Goal: Information Seeking & Learning: Learn about a topic

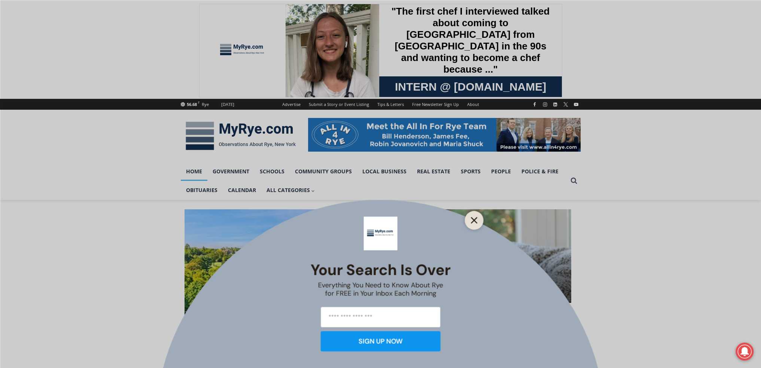
click at [476, 220] on icon "Close" at bounding box center [474, 220] width 7 height 7
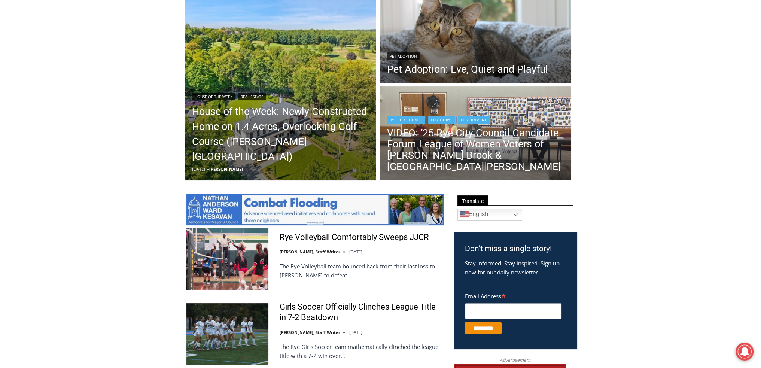
scroll to position [225, 0]
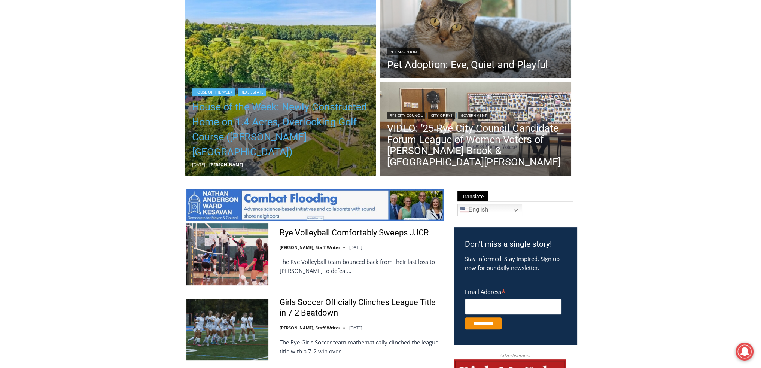
click at [267, 127] on link "House of the Week: Newly Constructed Home on 1.4 Acres, Overlooking Golf Course…" at bounding box center [280, 130] width 177 height 60
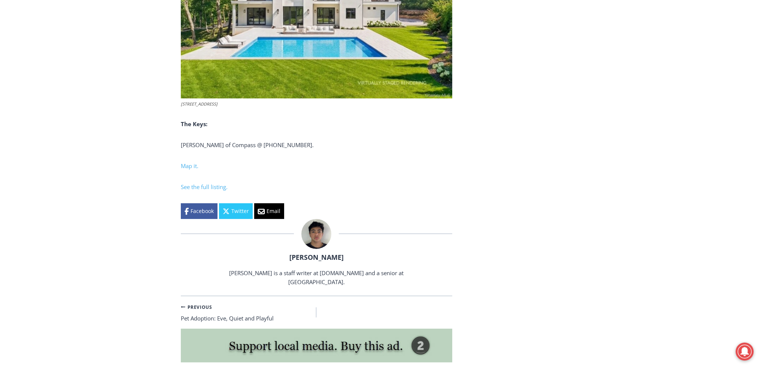
scroll to position [3205, 0]
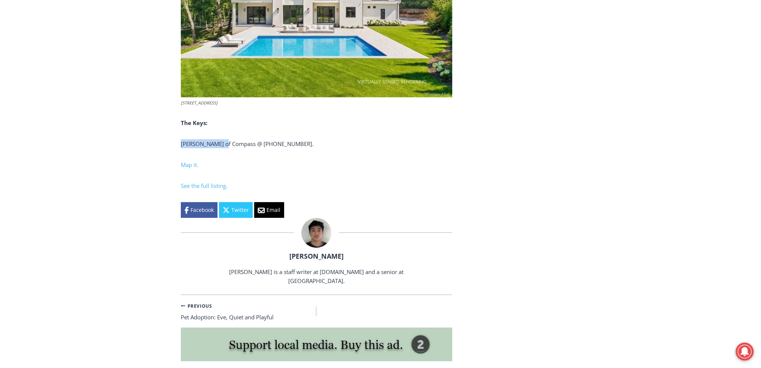
drag, startPoint x: 181, startPoint y: 110, endPoint x: 225, endPoint y: 112, distance: 44.6
click at [225, 140] on span "Michael Mccooey of Compass @ (917) 968-9737." at bounding box center [247, 143] width 133 height 7
copy span "Michael Mccooey"
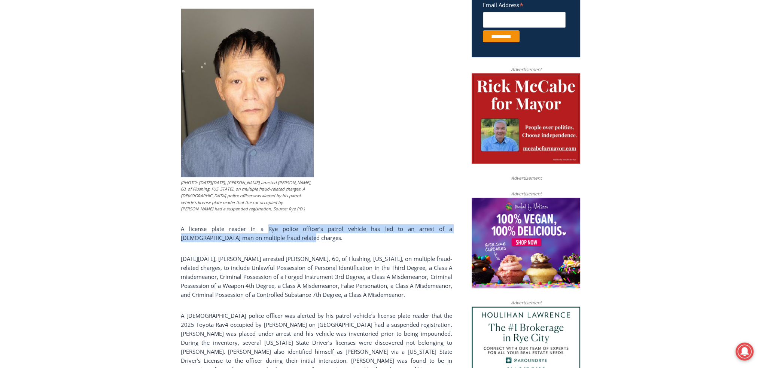
drag, startPoint x: 250, startPoint y: 231, endPoint x: 253, endPoint y: 235, distance: 4.9
click at [253, 235] on p "A license plate reader in a Rye police officer’s patrol vehicle has led to an a…" at bounding box center [316, 233] width 271 height 18
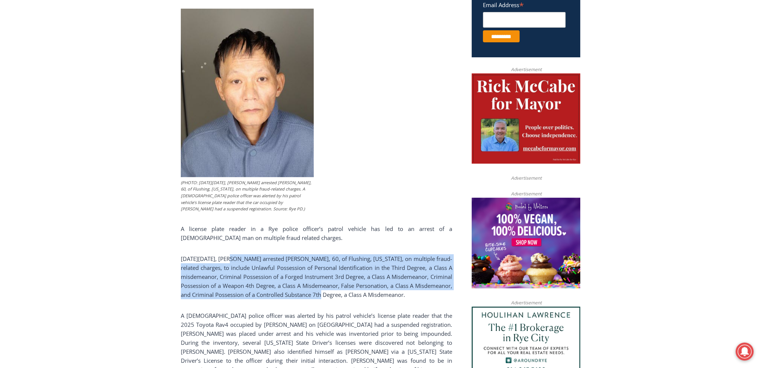
drag, startPoint x: 237, startPoint y: 261, endPoint x: 335, endPoint y: 272, distance: 98.7
click at [362, 290] on p "[DATE][DATE], [PERSON_NAME] arrested [PERSON_NAME], 60, of Flushing, [US_STATE]…" at bounding box center [316, 276] width 271 height 45
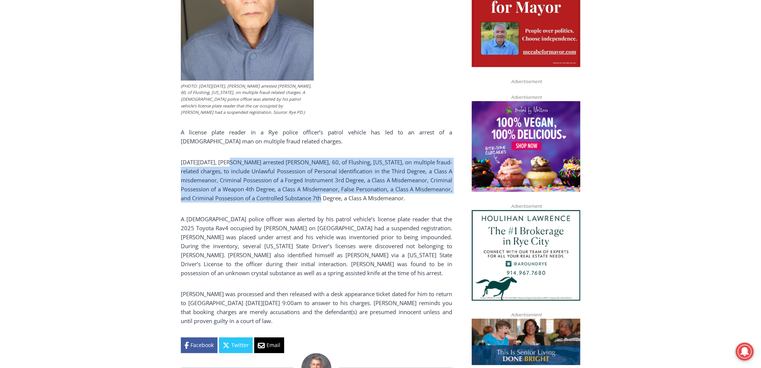
scroll to position [435, 0]
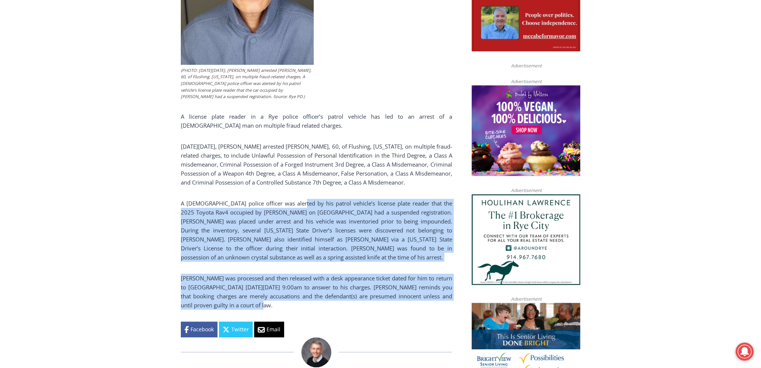
drag, startPoint x: 296, startPoint y: 204, endPoint x: 344, endPoint y: 259, distance: 73.0
click at [406, 294] on div "(PHOTO: [DATE][DATE], [PERSON_NAME] arrested [PERSON_NAME], 60, of Flushing, [U…" at bounding box center [316, 116] width 271 height 441
